Goal: Task Accomplishment & Management: Manage account settings

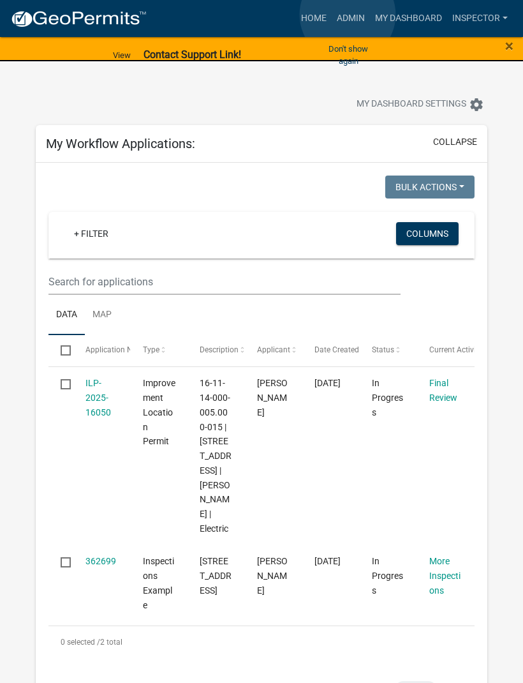
click at [348, 15] on link "Admin" at bounding box center [351, 18] width 38 height 24
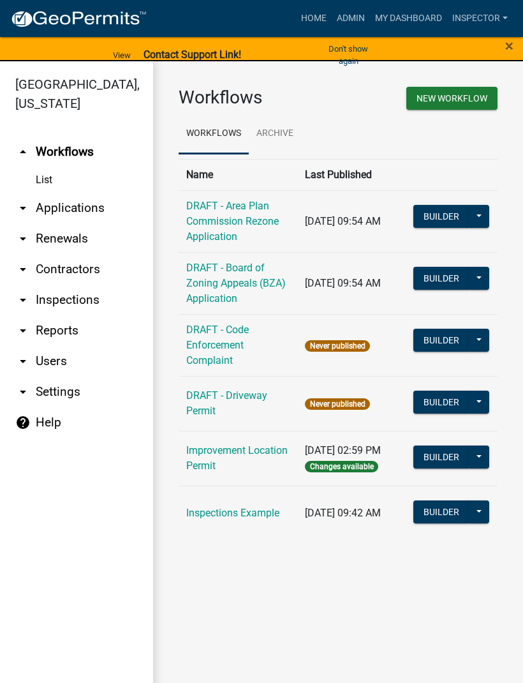
click at [94, 216] on link "arrow_drop_down Applications" at bounding box center [76, 208] width 153 height 31
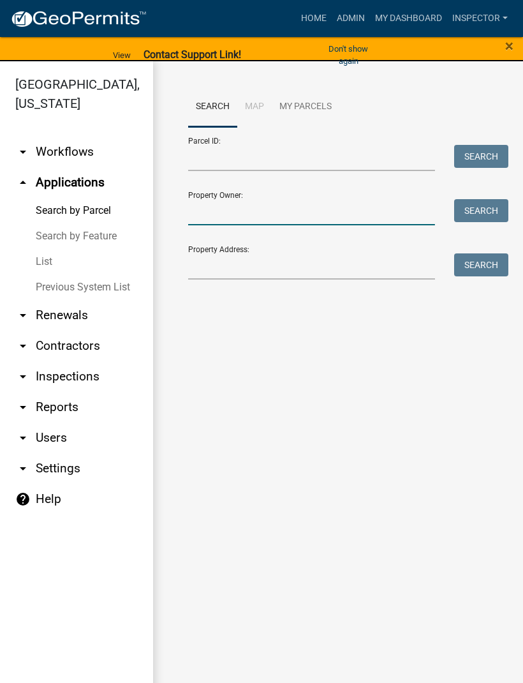
click at [275, 209] on input "Property Owner:" at bounding box center [311, 212] width 247 height 26
type input "[PERSON_NAME]"
click at [488, 211] on button "Search" at bounding box center [482, 210] width 54 height 23
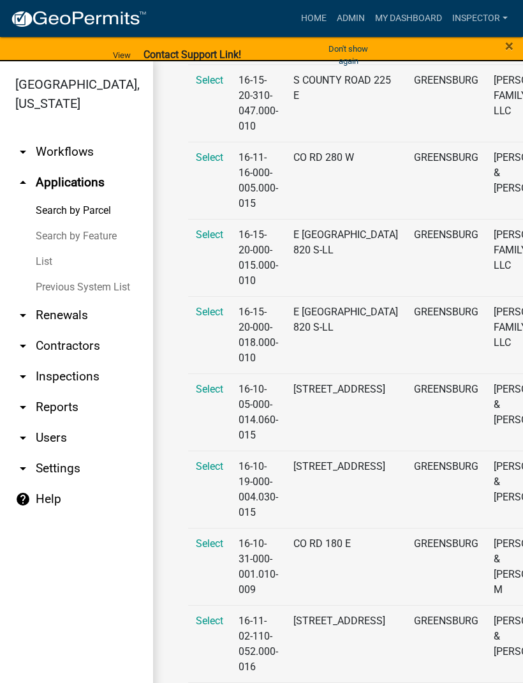
scroll to position [1475, 0]
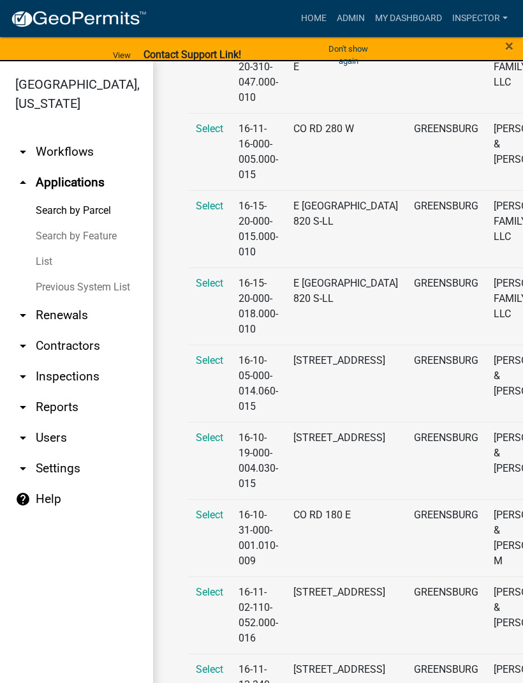
click at [216, 439] on span "Select" at bounding box center [209, 438] width 27 height 12
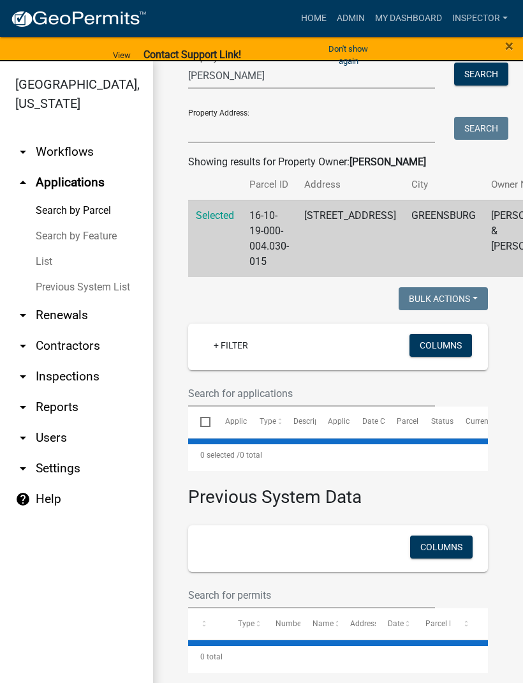
scroll to position [165, 0]
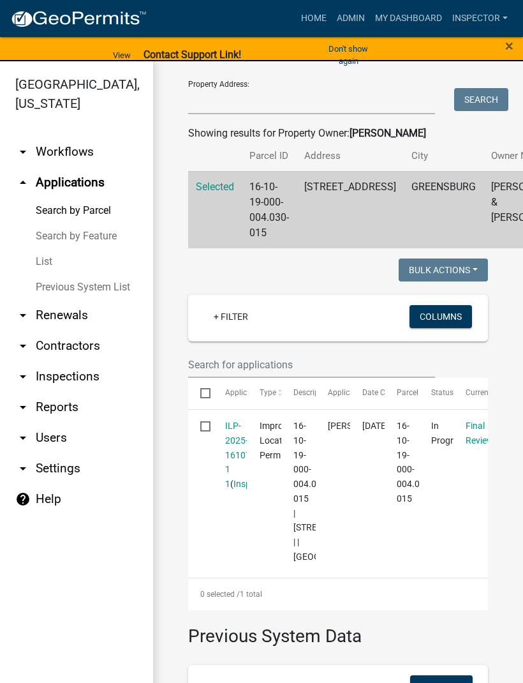
click at [232, 471] on link "ILP-2025-16107 1 1" at bounding box center [238, 455] width 26 height 68
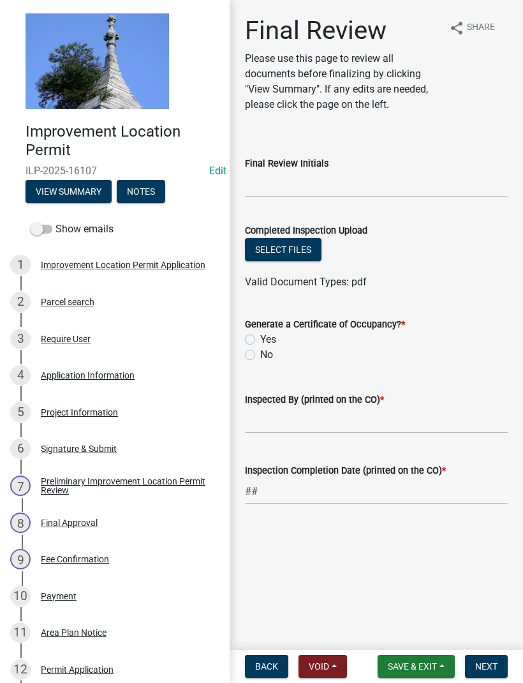
click at [129, 379] on div "Application Information" at bounding box center [88, 375] width 94 height 9
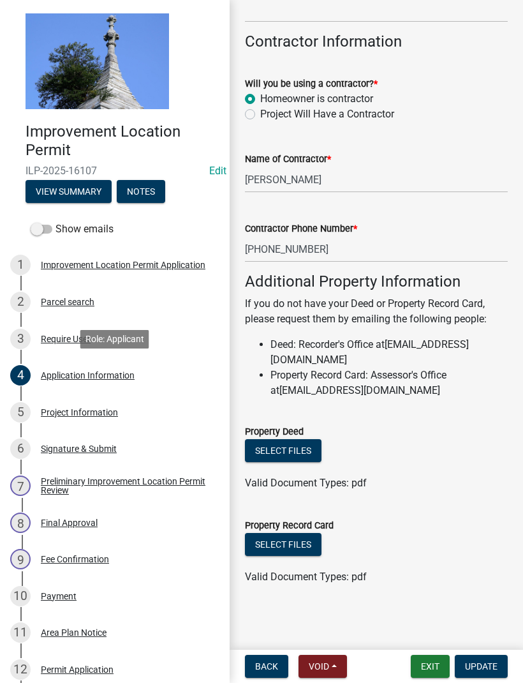
scroll to position [702, 0]
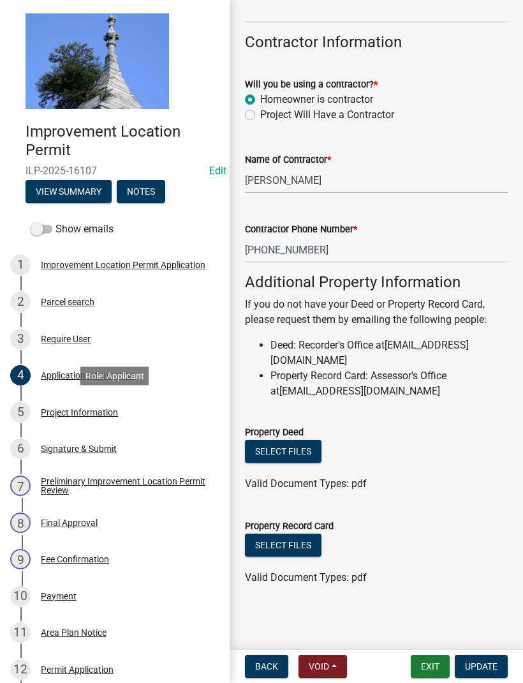
click at [109, 415] on div "Project Information" at bounding box center [79, 412] width 77 height 9
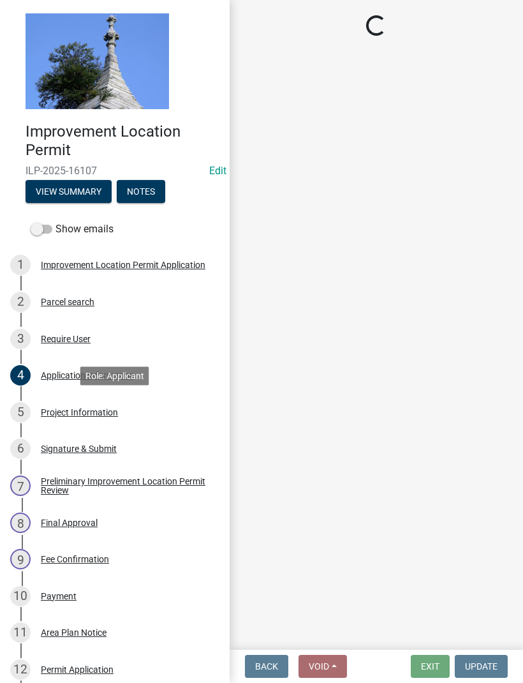
scroll to position [0, 0]
select select "dd9adb89-9a3c-4bc9-90d3-fd9cd60e52ec"
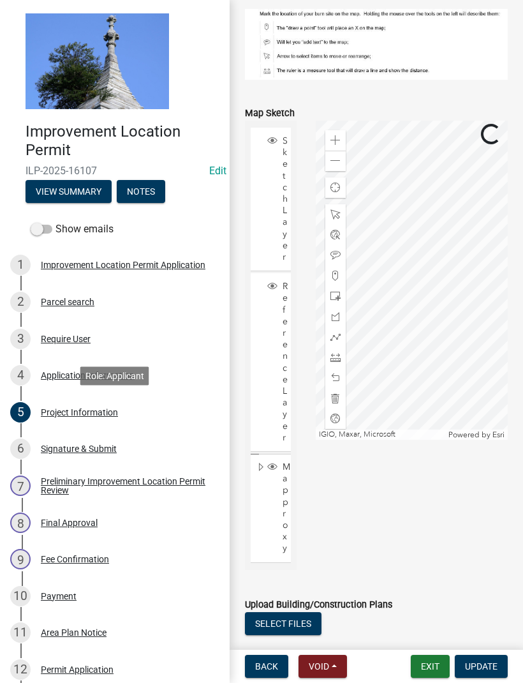
scroll to position [1222, 0]
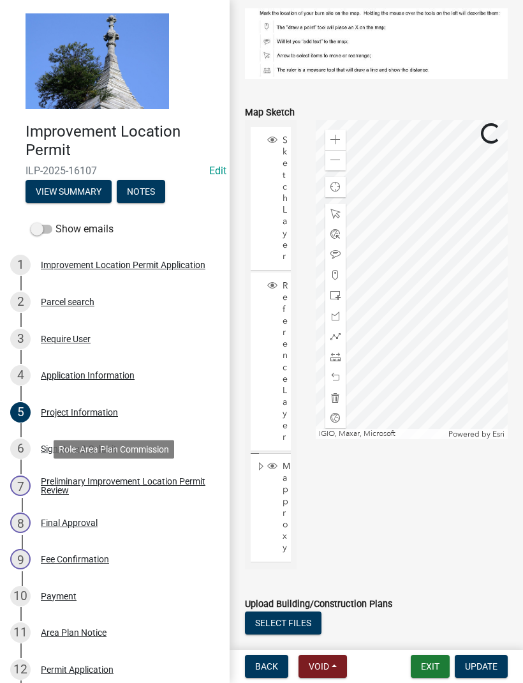
click at [167, 486] on div "Preliminary Improvement Location Permit Review" at bounding box center [125, 486] width 169 height 18
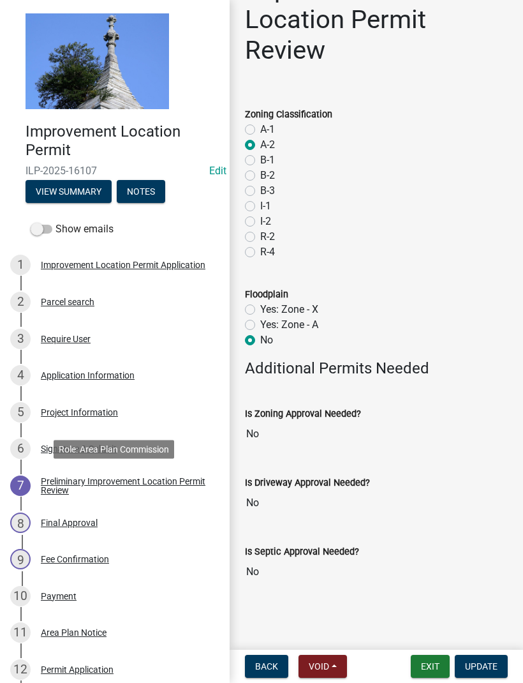
scroll to position [71, 0]
click at [91, 522] on div "Final Approval" at bounding box center [69, 522] width 57 height 9
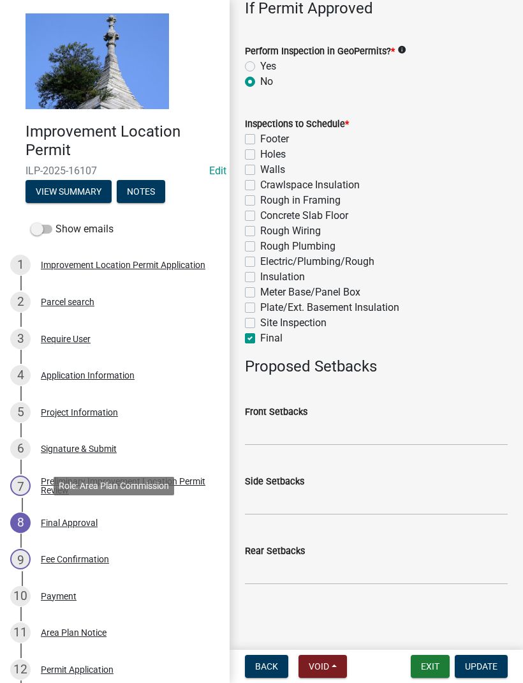
scroll to position [493, 0]
click at [97, 559] on div "Fee Confirmation" at bounding box center [75, 559] width 68 height 9
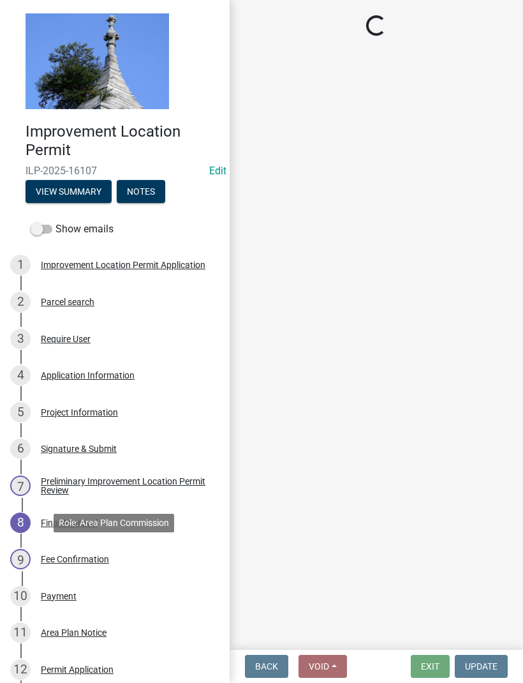
scroll to position [0, 0]
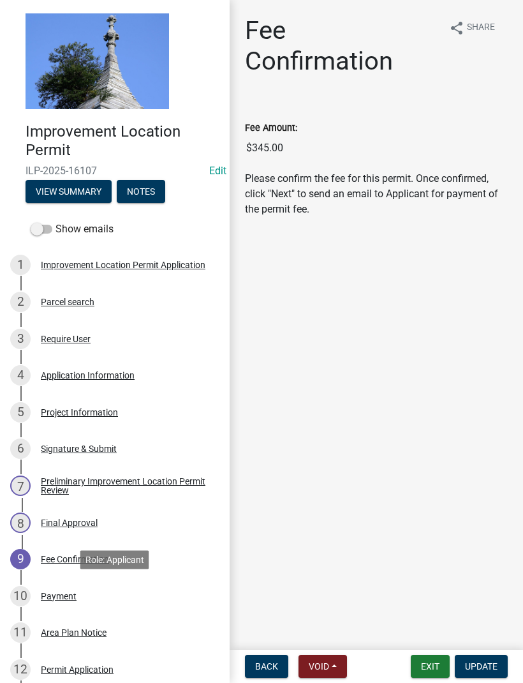
click at [71, 592] on div "Payment" at bounding box center [59, 596] width 36 height 9
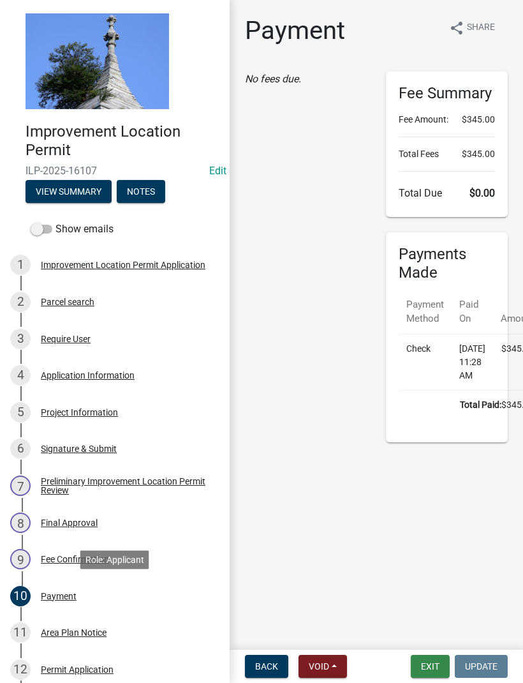
click at [425, 659] on button "Exit" at bounding box center [430, 666] width 39 height 23
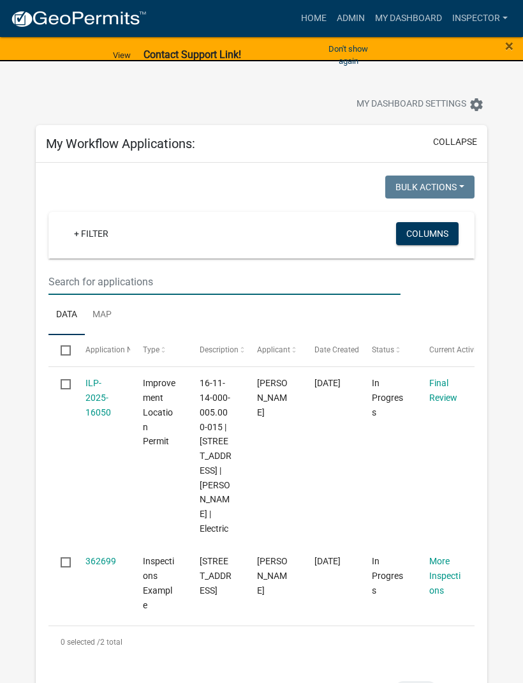
click at [191, 281] on input "text" at bounding box center [225, 282] width 352 height 26
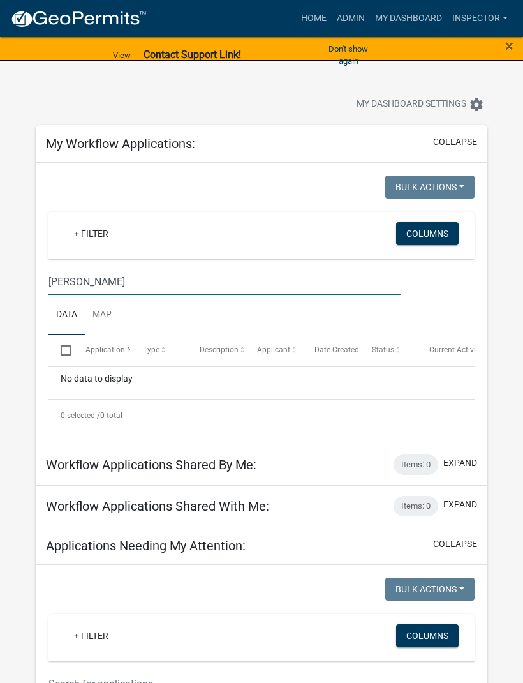
click at [123, 283] on input "[PERSON_NAME]" at bounding box center [225, 282] width 352 height 26
type input "R"
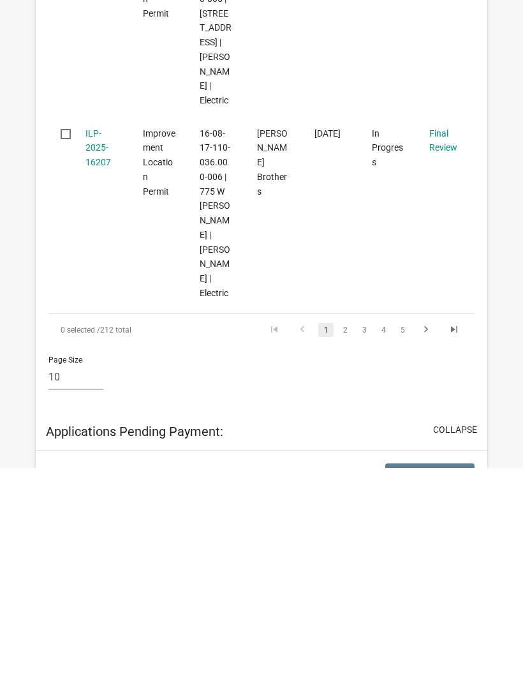
scroll to position [1867, 0]
type input "[PERSON_NAME]"
click at [340, 537] on link "2" at bounding box center [345, 544] width 15 height 14
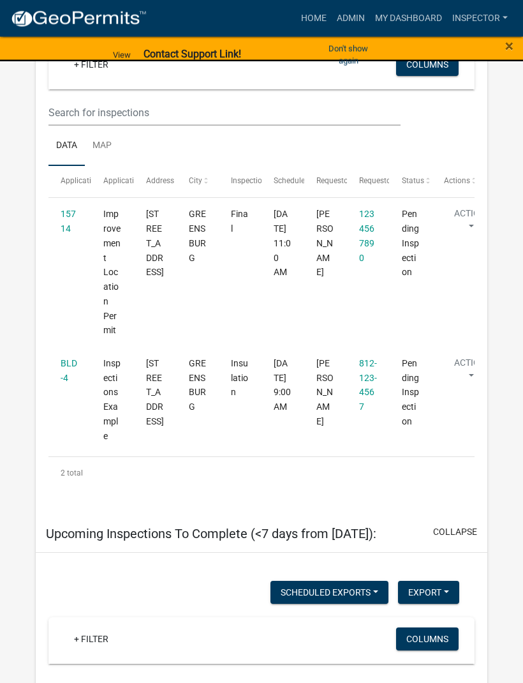
scroll to position [4008, 0]
click at [172, 628] on div "+ Filter" at bounding box center [192, 641] width 276 height 26
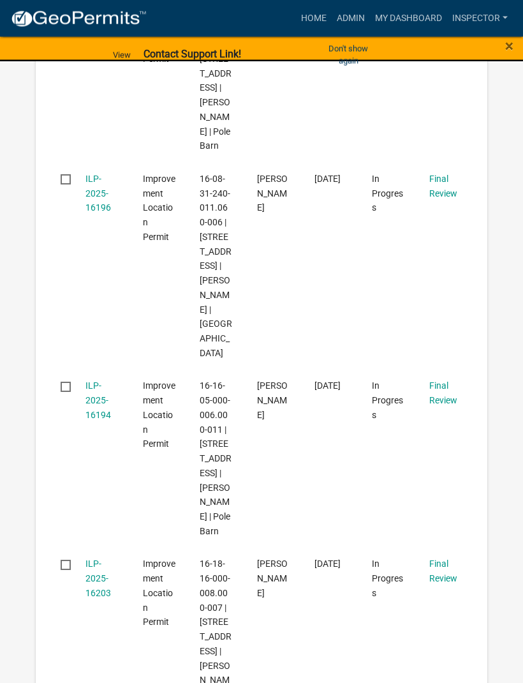
scroll to position [1839, 0]
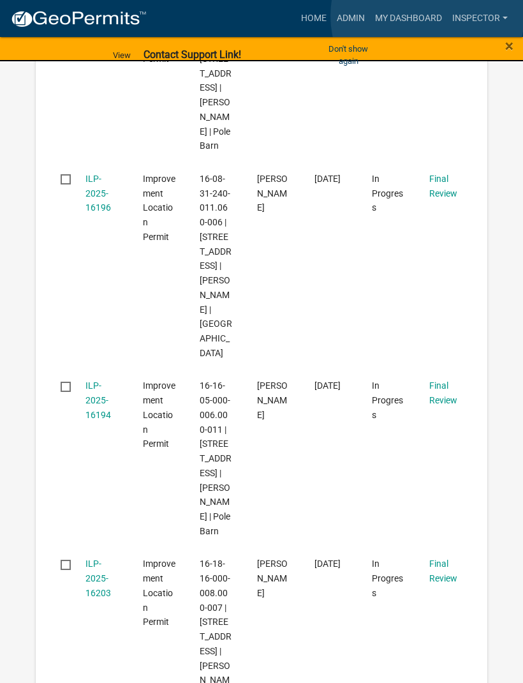
click at [428, 16] on link "My Dashboard" at bounding box center [408, 18] width 77 height 24
click at [409, 14] on link "My Dashboard" at bounding box center [408, 18] width 77 height 24
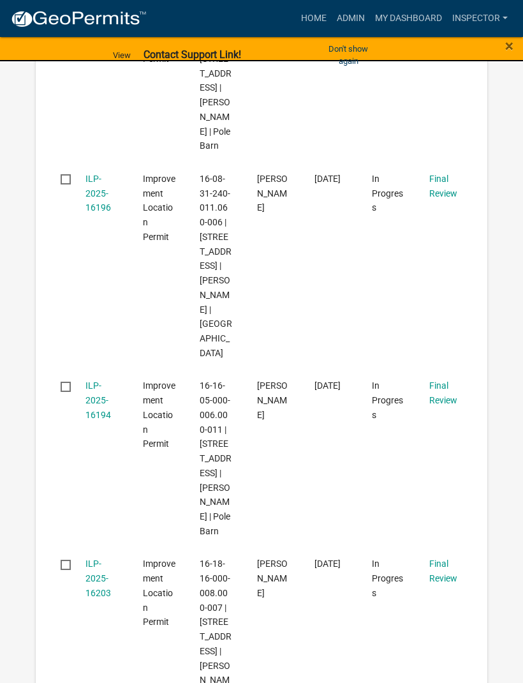
click at [506, 46] on span "×" at bounding box center [510, 46] width 8 height 18
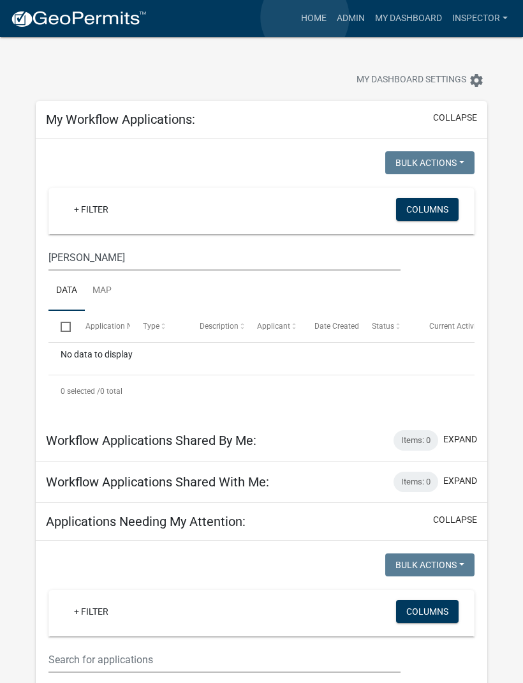
click at [305, 18] on link "Home" at bounding box center [314, 18] width 36 height 24
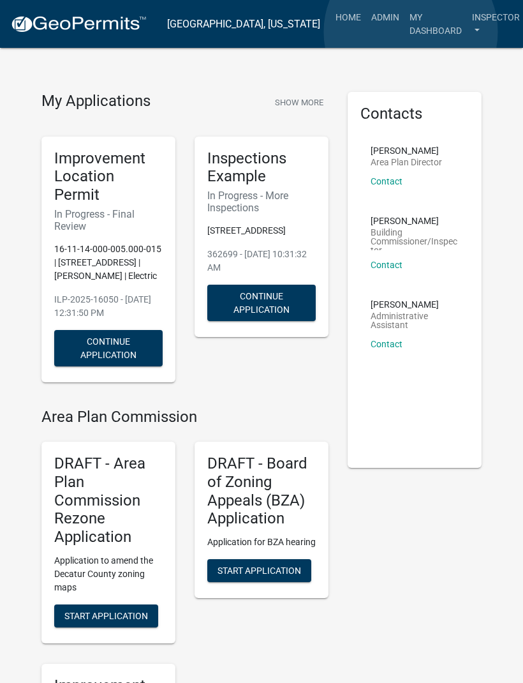
click at [412, 33] on link "My Dashboard" at bounding box center [436, 24] width 63 height 38
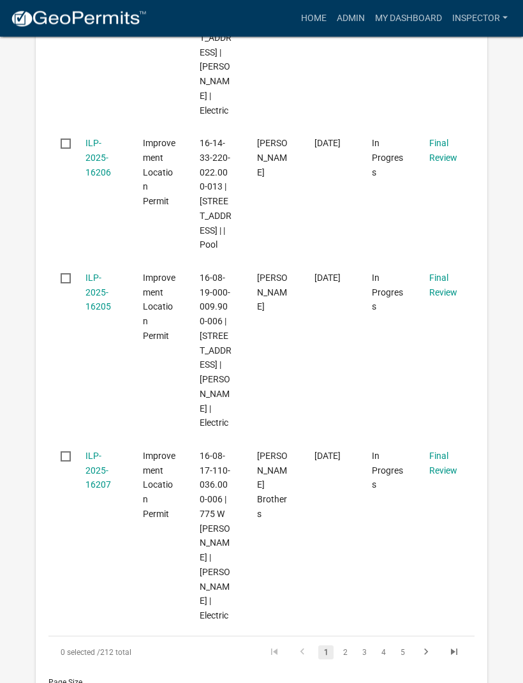
scroll to position [1990, 0]
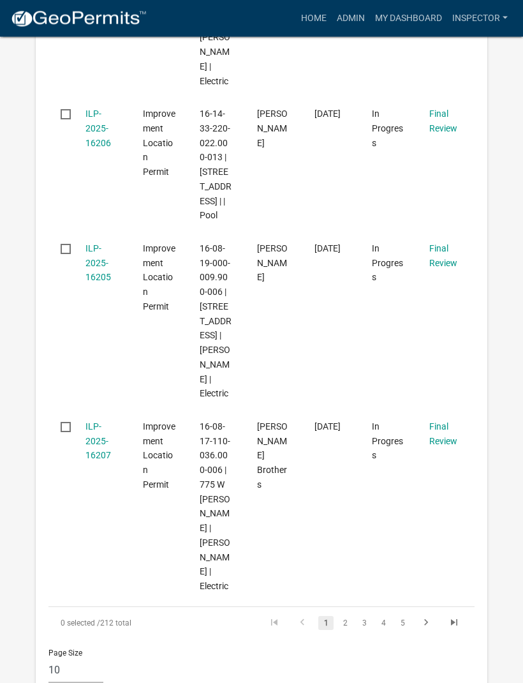
click at [349, 617] on link "2" at bounding box center [345, 624] width 15 height 14
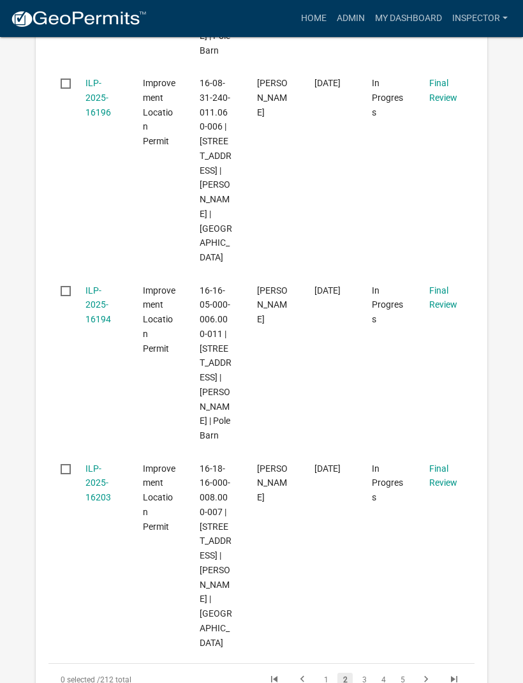
scroll to position [2136, 0]
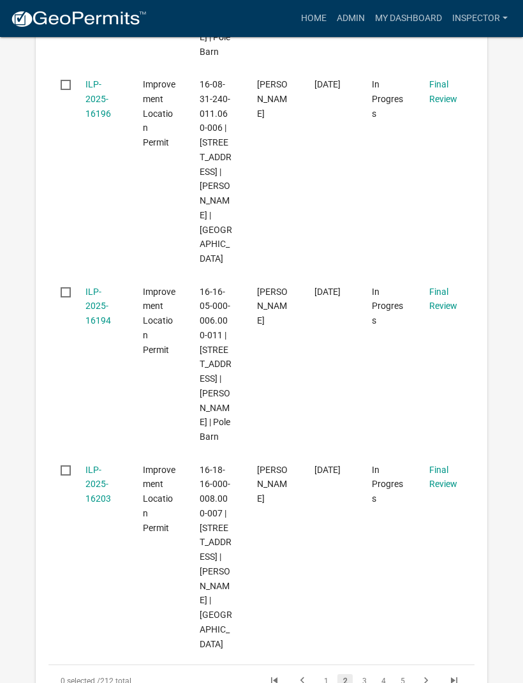
click at [367, 674] on link "3" at bounding box center [364, 681] width 15 height 14
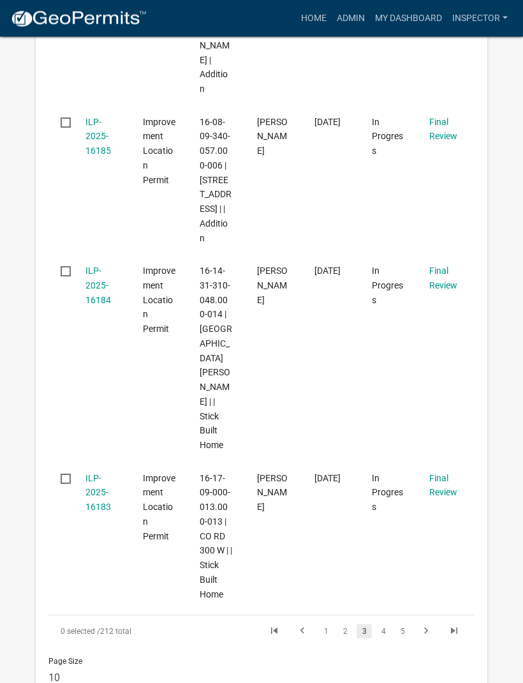
scroll to position [2074, 0]
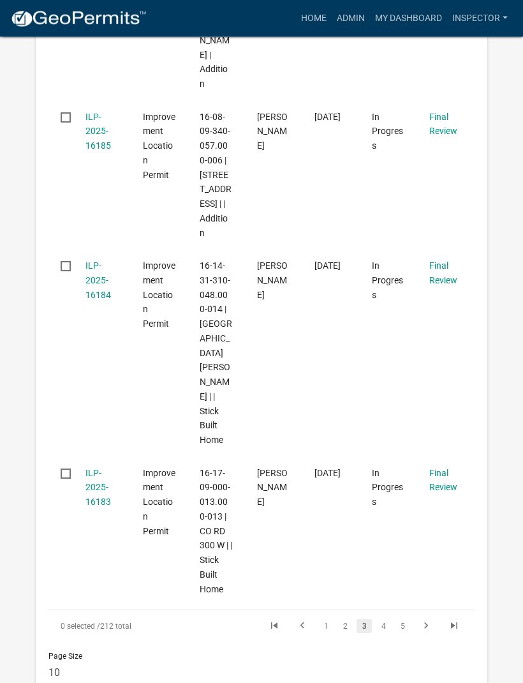
click at [387, 620] on link "4" at bounding box center [383, 627] width 15 height 14
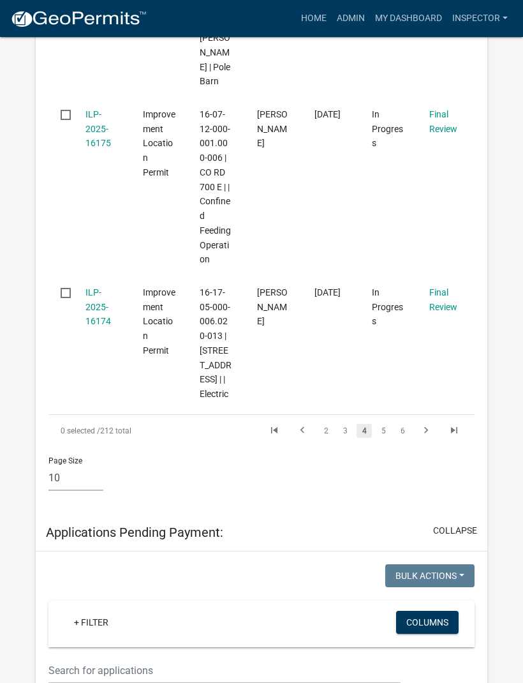
scroll to position [2123, 0]
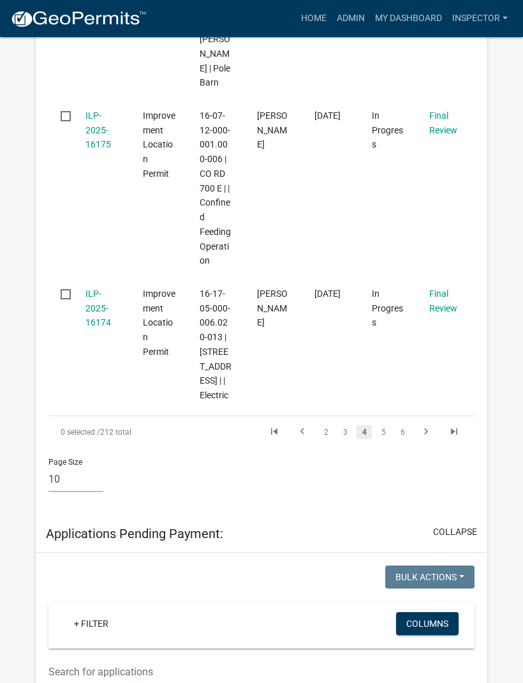
click at [458, 426] on icon "go to last page" at bounding box center [454, 433] width 17 height 15
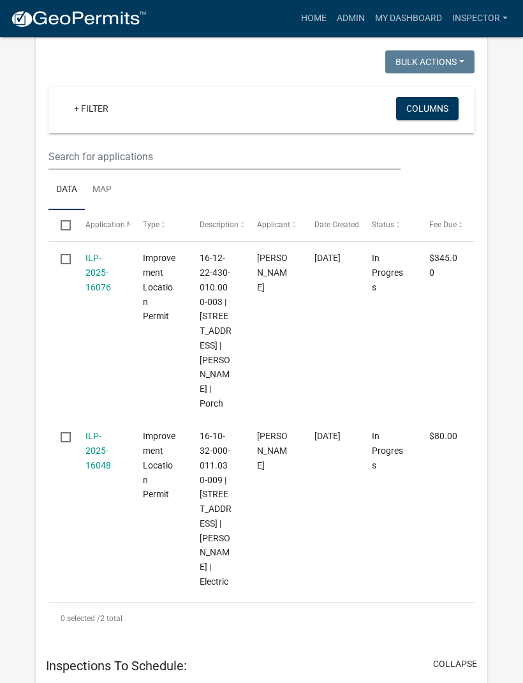
scroll to position [1487, 0]
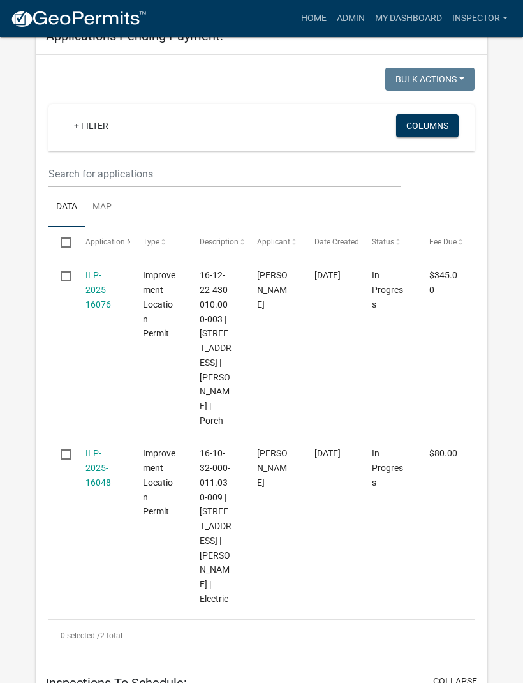
click at [482, 20] on link "Inspector" at bounding box center [480, 18] width 66 height 24
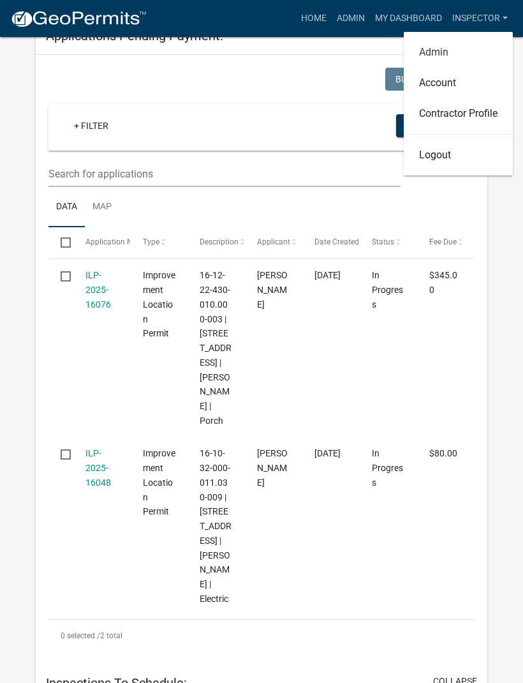
click at [440, 47] on link "Admin" at bounding box center [458, 52] width 109 height 31
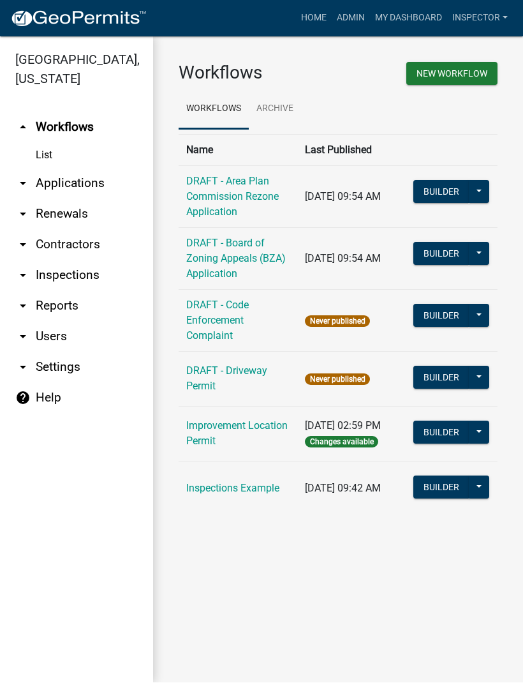
click at [62, 149] on link "List" at bounding box center [76, 156] width 153 height 26
click at [40, 154] on link "List" at bounding box center [76, 156] width 153 height 26
click at [53, 151] on link "List" at bounding box center [76, 156] width 153 height 26
click at [94, 188] on link "arrow_drop_down Applications" at bounding box center [76, 184] width 153 height 31
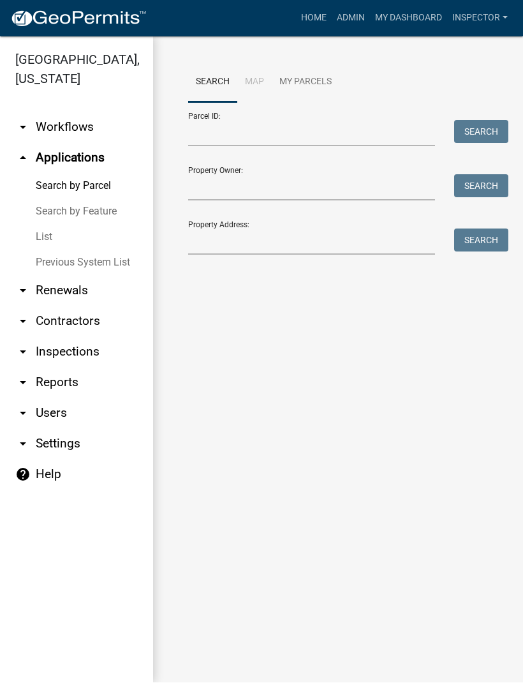
click at [112, 211] on link "Search by Feature" at bounding box center [76, 212] width 153 height 26
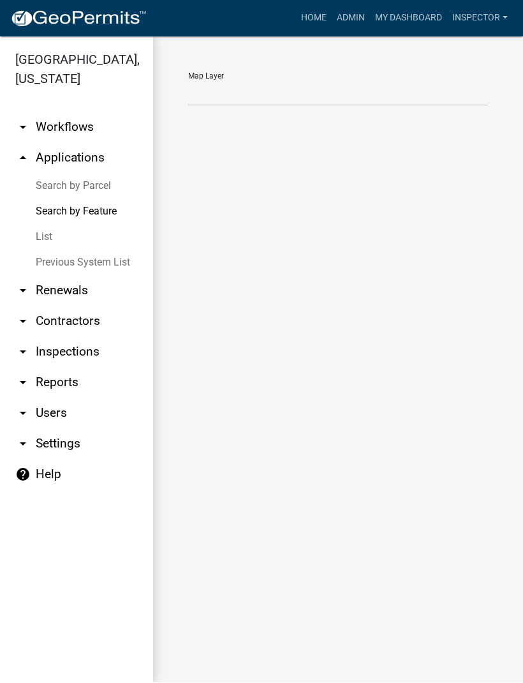
click at [54, 238] on link "List" at bounding box center [76, 238] width 153 height 26
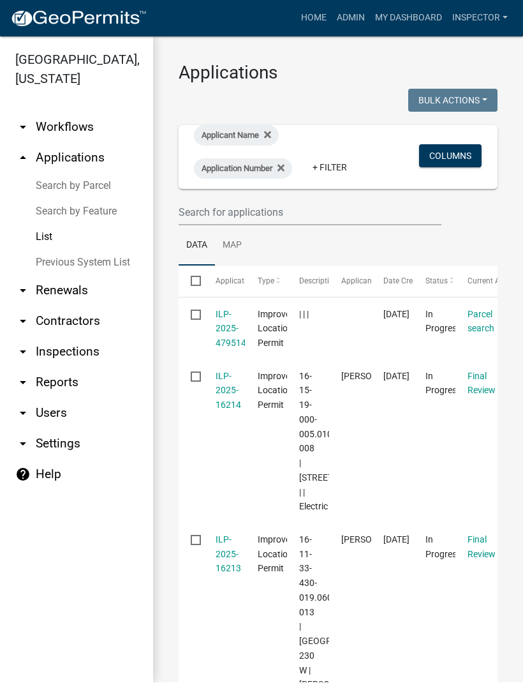
click at [247, 132] on span "Applicant Name" at bounding box center [230, 136] width 57 height 10
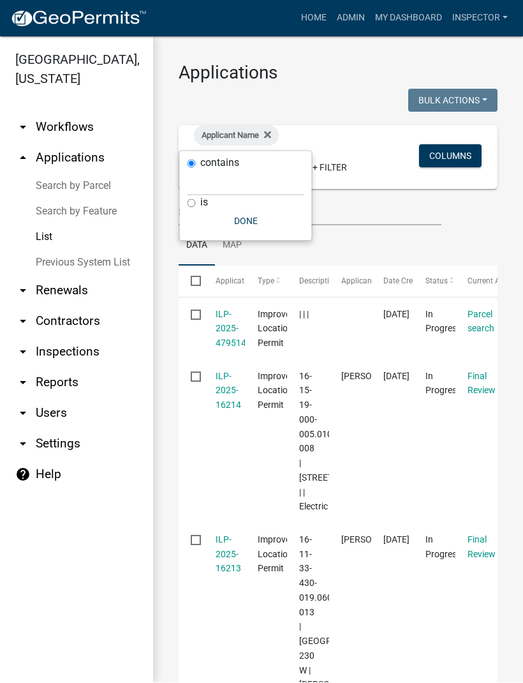
click at [244, 221] on button "Done" at bounding box center [246, 221] width 117 height 23
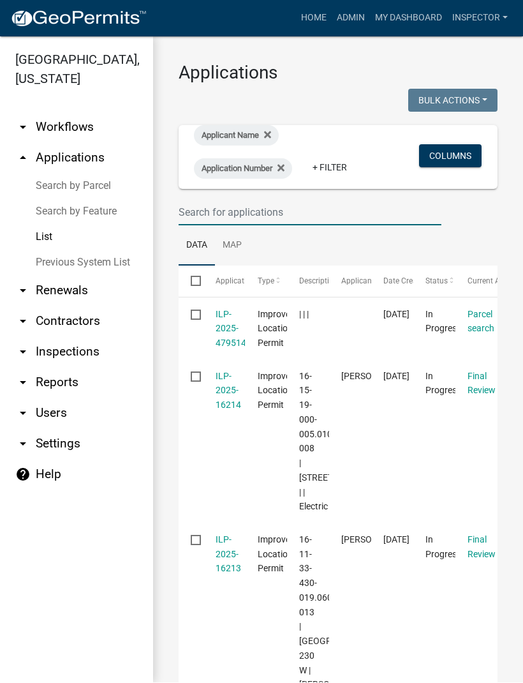
click at [332, 210] on input "text" at bounding box center [310, 213] width 263 height 26
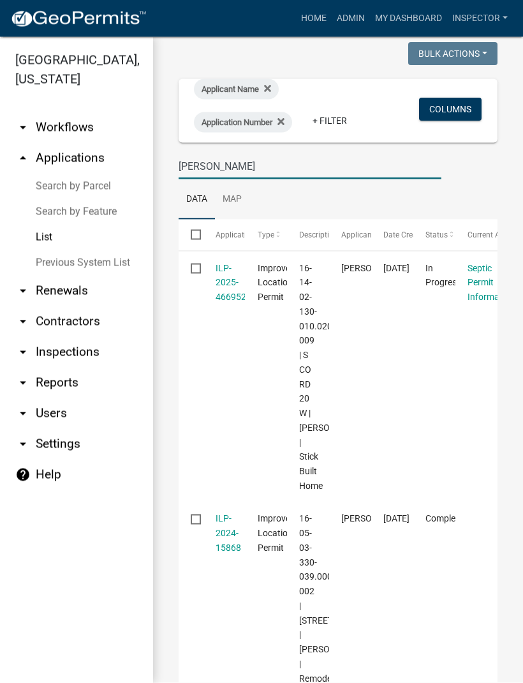
scroll to position [45, 0]
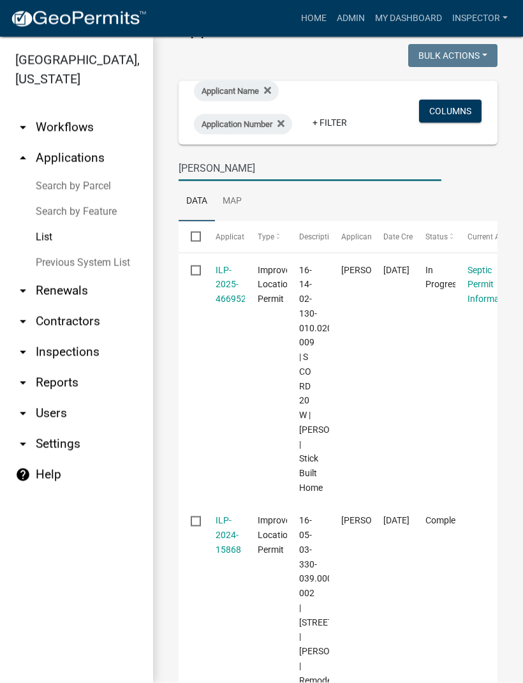
type input "[PERSON_NAME]"
click at [225, 274] on link "ILP-2025-466952" at bounding box center [231, 285] width 31 height 40
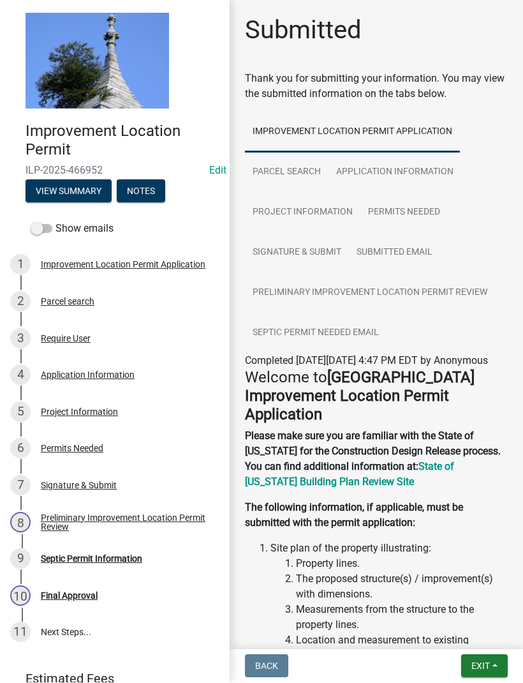
click at [124, 412] on div "5 Project Information" at bounding box center [109, 412] width 199 height 20
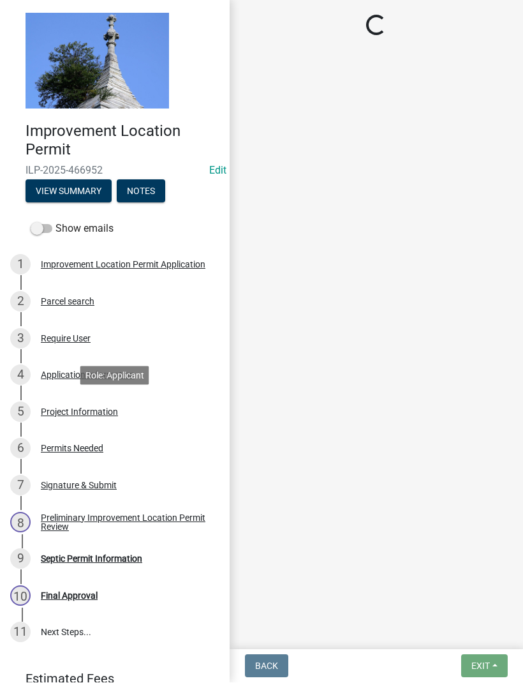
select select "9d64ea5b-356b-46b9-9003-cd08e8d798e4"
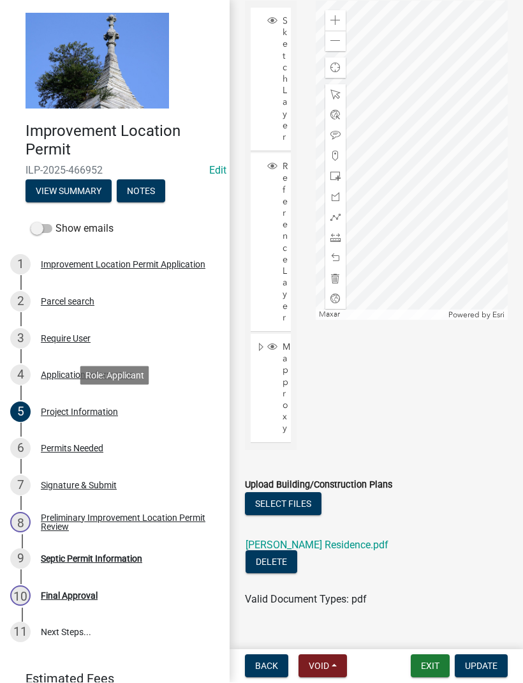
scroll to position [1344, 0]
click at [323, 542] on link "[PERSON_NAME] Residence.pdf" at bounding box center [317, 546] width 143 height 12
